Goal: Information Seeking & Learning: Find specific page/section

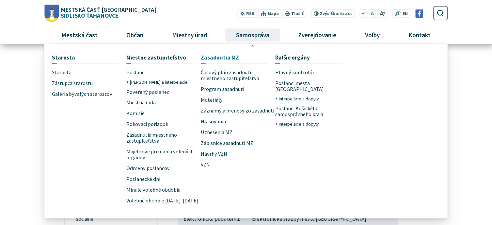
click at [231, 56] on span "Zasadnutia MZ" at bounding box center [220, 57] width 38 height 12
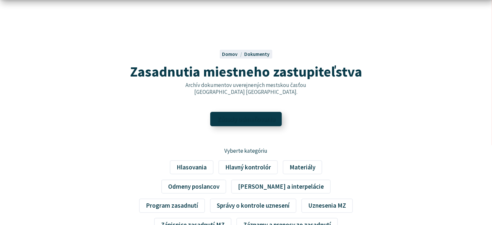
scroll to position [33, 0]
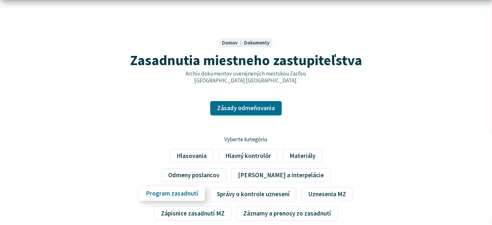
click at [205, 186] on link "Program zasadnutí" at bounding box center [172, 193] width 66 height 14
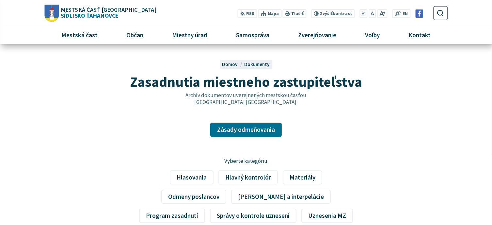
scroll to position [0, 0]
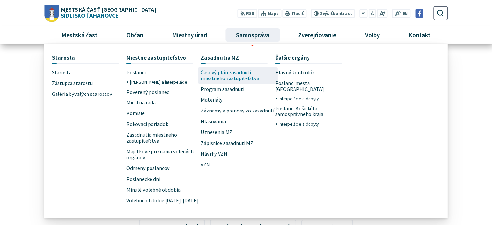
click at [230, 74] on span "Časový plán zasadnutí miestneho zastupiteľstva" at bounding box center [238, 75] width 74 height 17
